Goal: Understand process/instructions

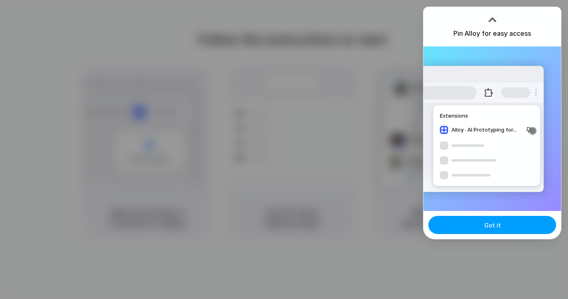
click at [484, 227] on button "Got it" at bounding box center [492, 225] width 128 height 18
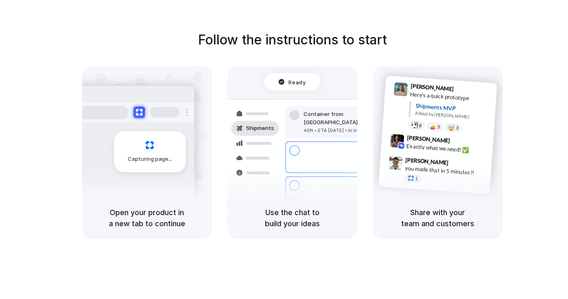
click at [351, 12] on div "Follow the instructions to start Capturing page Open your product in a new tab …" at bounding box center [292, 157] width 584 height 315
